Goal: Task Accomplishment & Management: Manage account settings

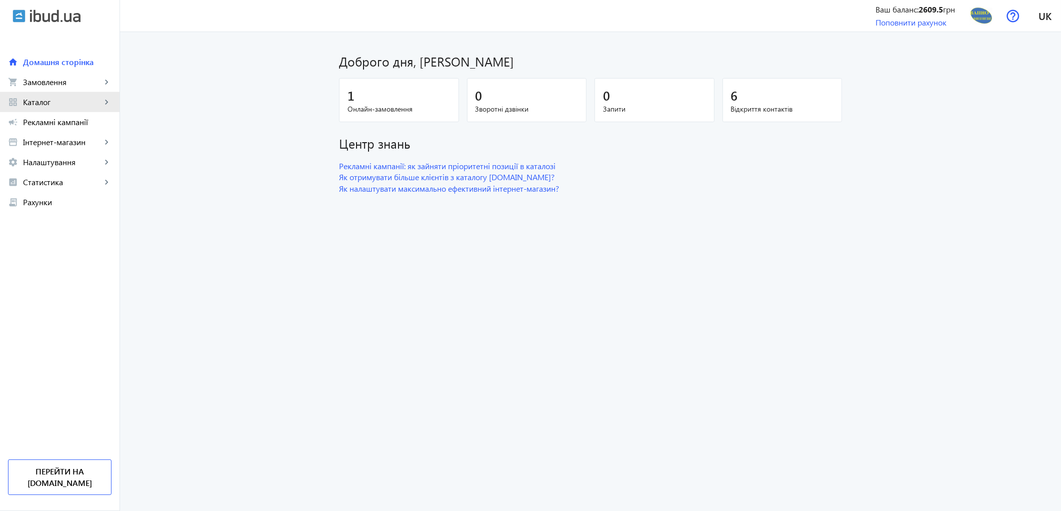
click at [73, 101] on span "Каталог" at bounding box center [62, 102] width 79 height 10
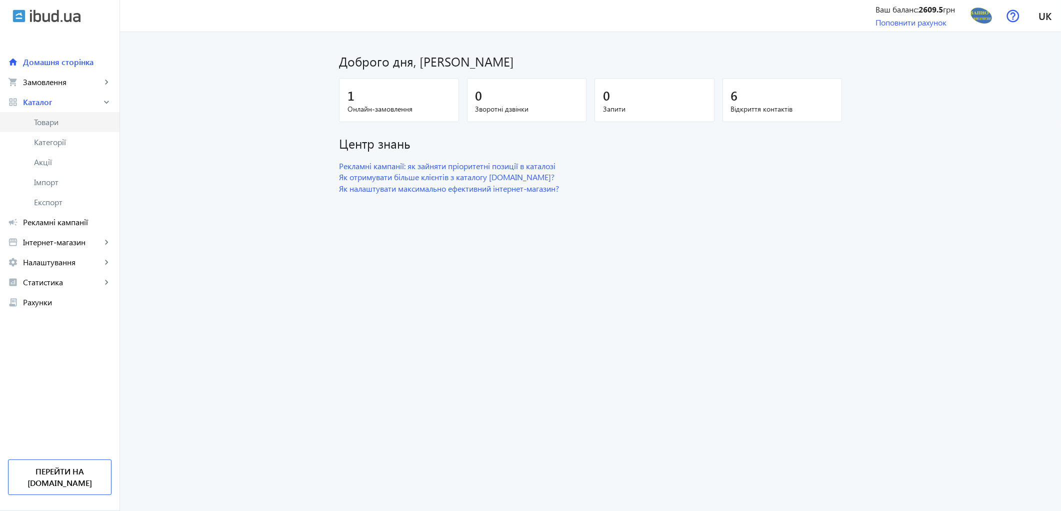
click at [68, 121] on span "Товари" at bounding box center [73, 122] width 78 height 10
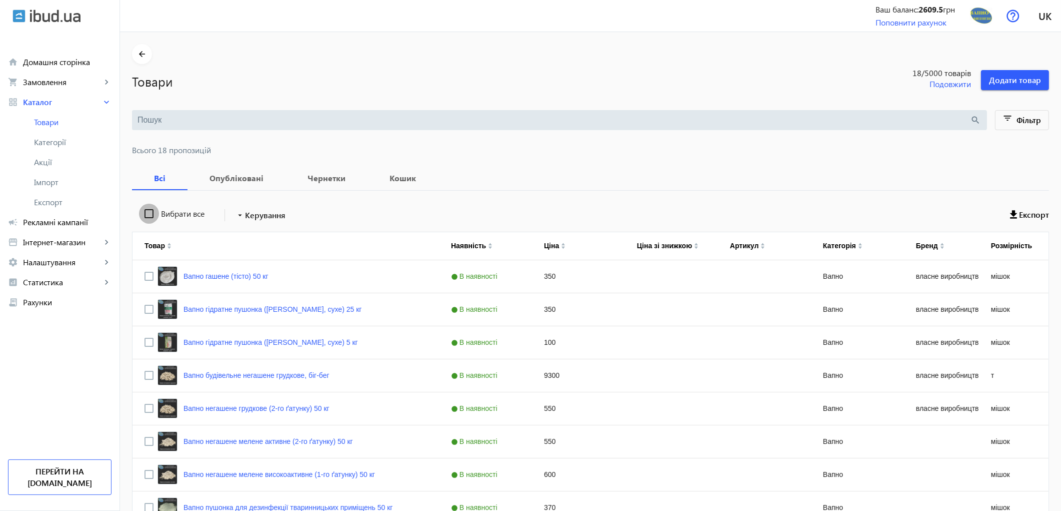
click at [143, 216] on input "Вибрати все" at bounding box center [149, 214] width 20 height 20
checkbox input "true"
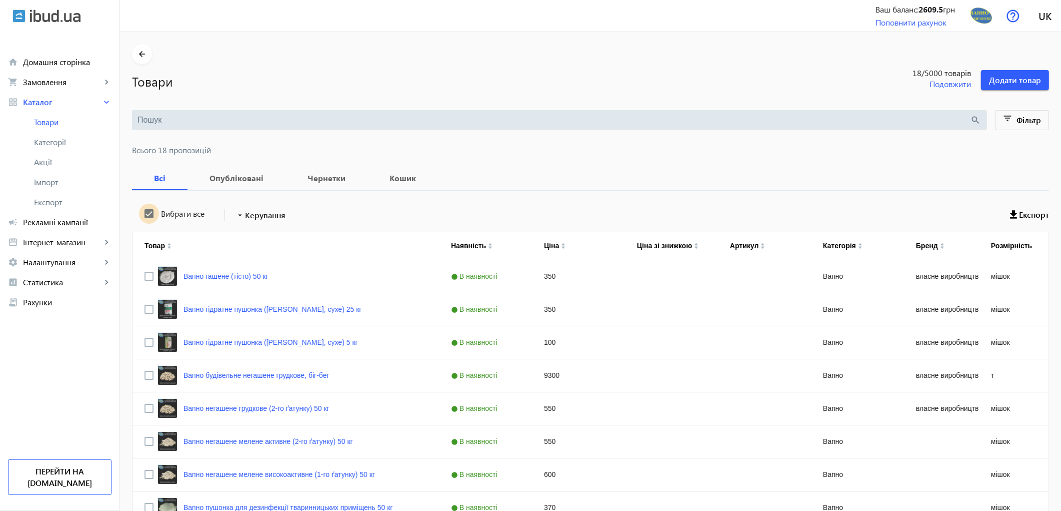
checkbox input "true"
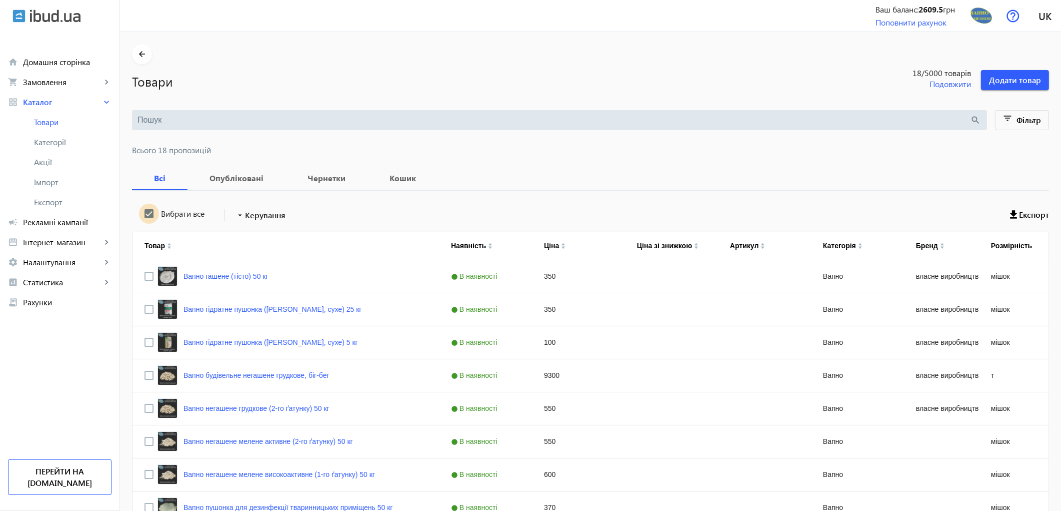
checkbox input "true"
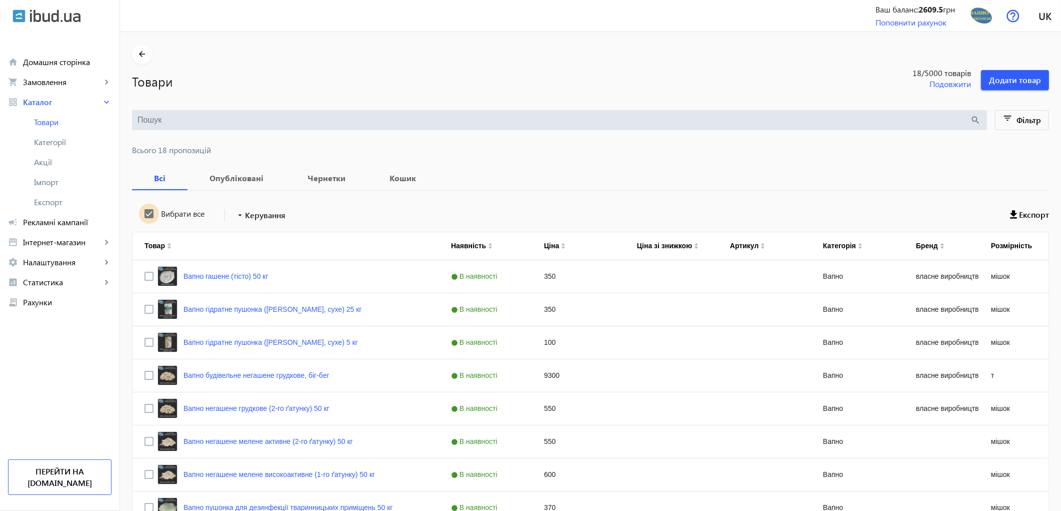
checkbox input "true"
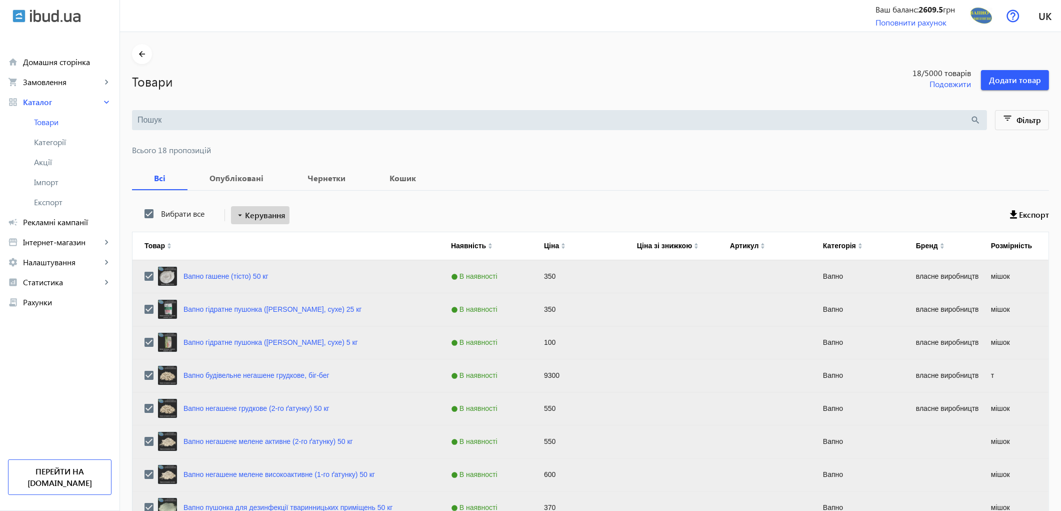
click at [259, 217] on span "Керування" at bounding box center [265, 215] width 41 height 12
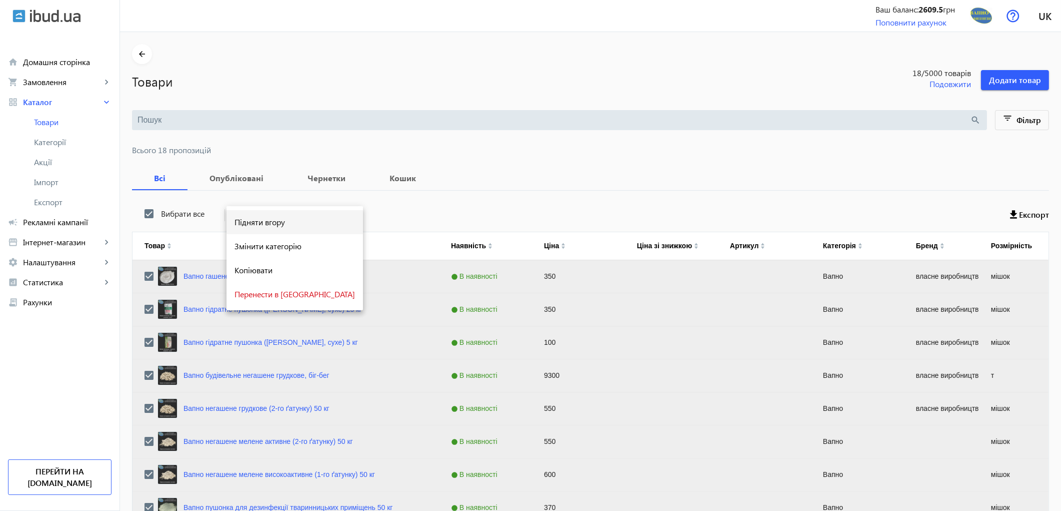
click at [257, 226] on span "Підняти вгору" at bounding box center [295, 222] width 121 height 8
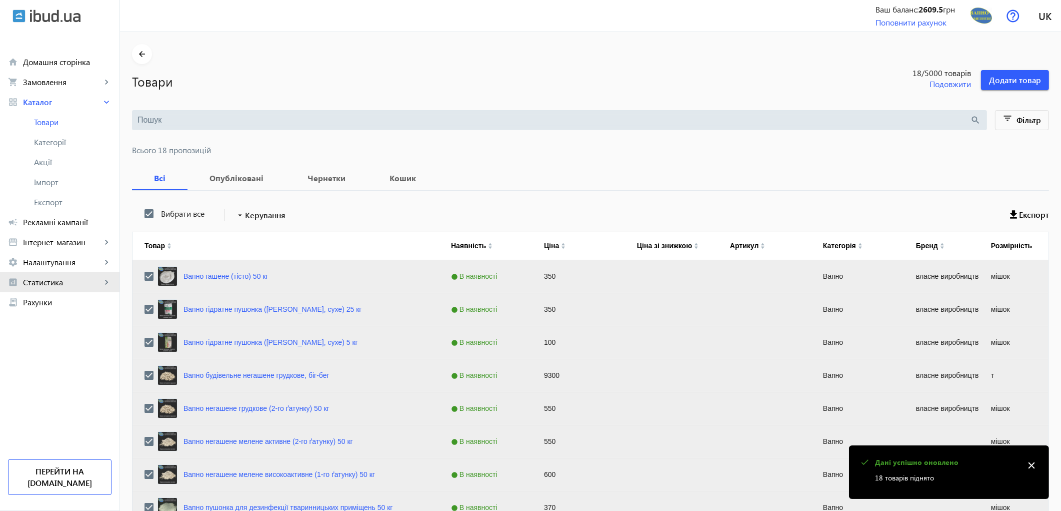
click at [43, 287] on span "Статистика" at bounding box center [62, 282] width 79 height 10
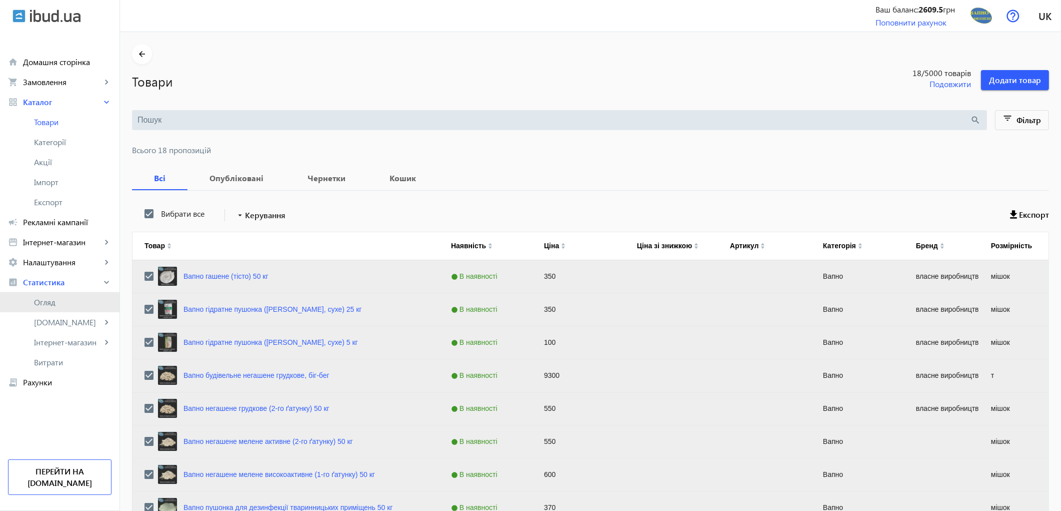
click at [46, 307] on span "Огляд" at bounding box center [73, 302] width 78 height 10
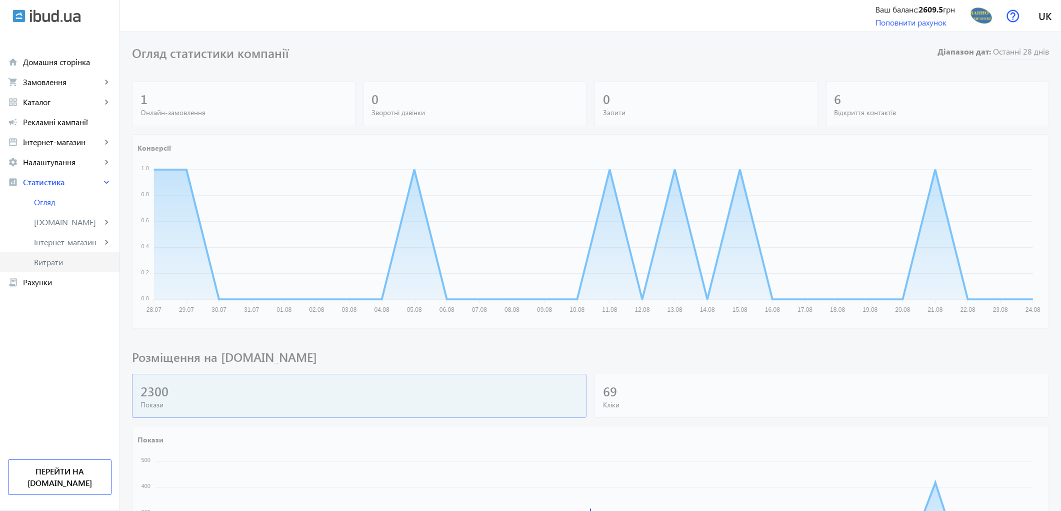
click at [42, 256] on link "Витрати" at bounding box center [60, 262] width 120 height 20
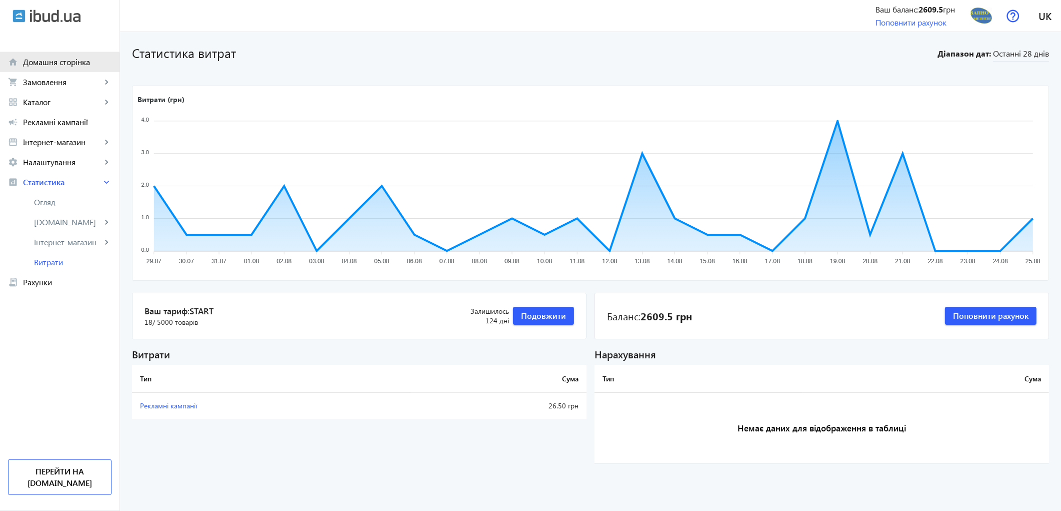
click at [27, 63] on span "Домашня сторінка" at bounding box center [67, 62] width 89 height 10
